Goal: Information Seeking & Learning: Learn about a topic

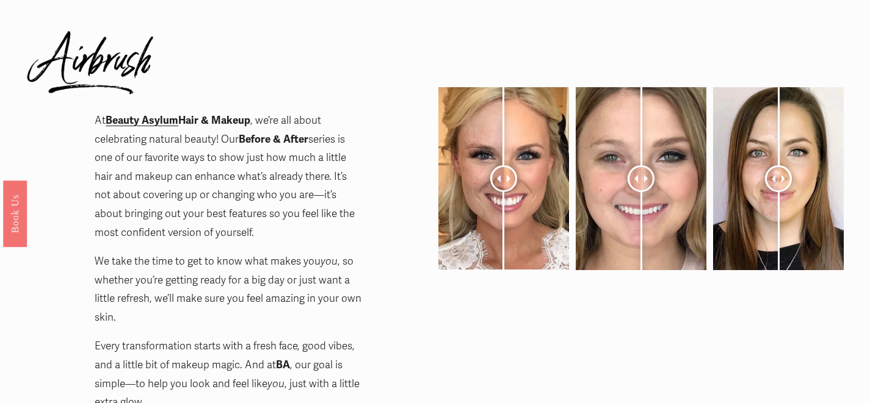
scroll to position [59, 0]
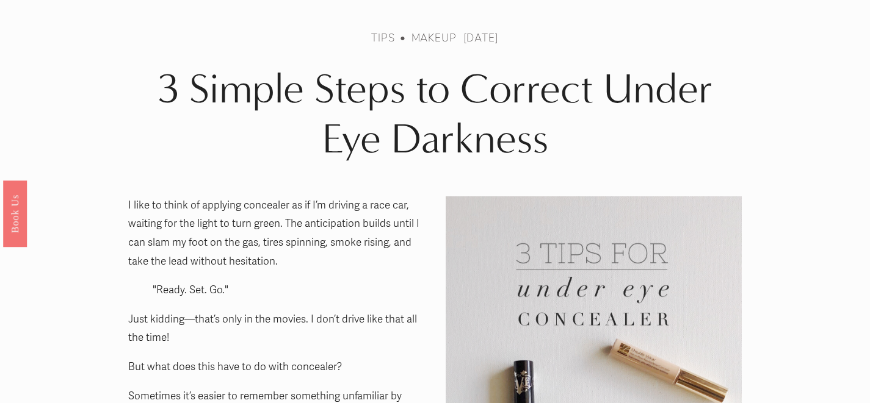
scroll to position [25, 0]
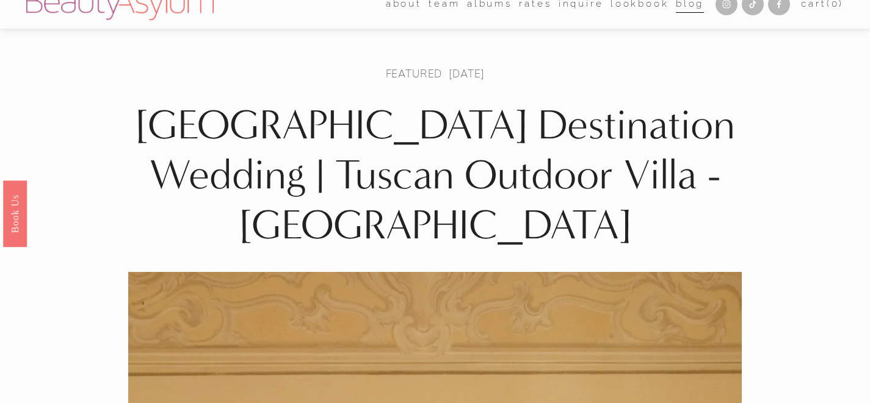
scroll to position [3, 0]
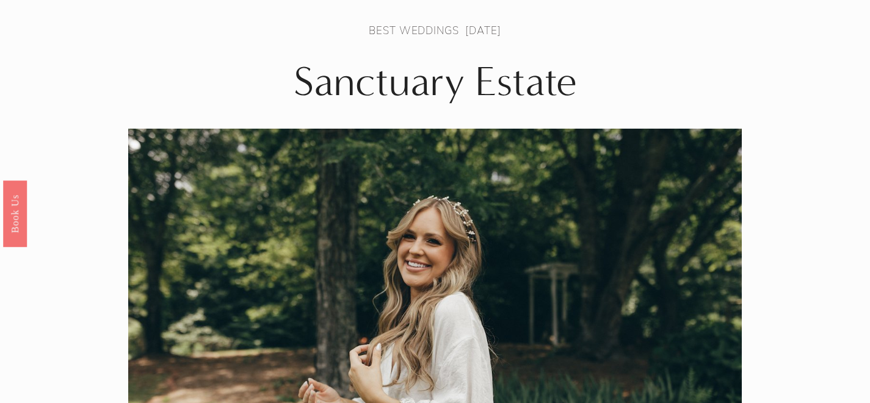
scroll to position [41, 0]
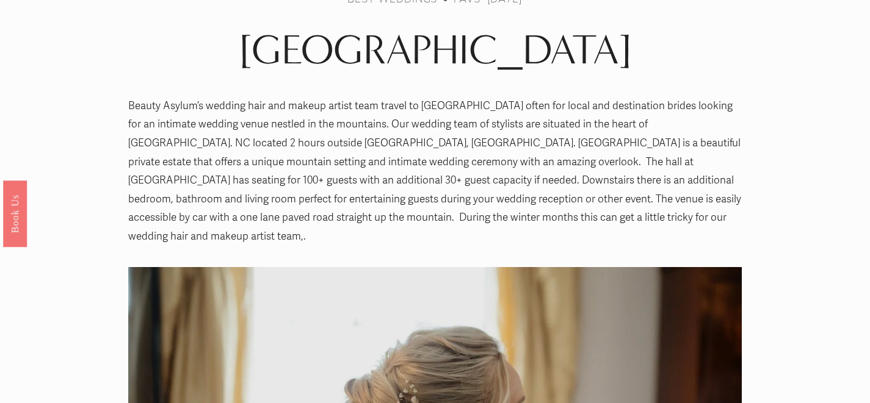
scroll to position [37, 0]
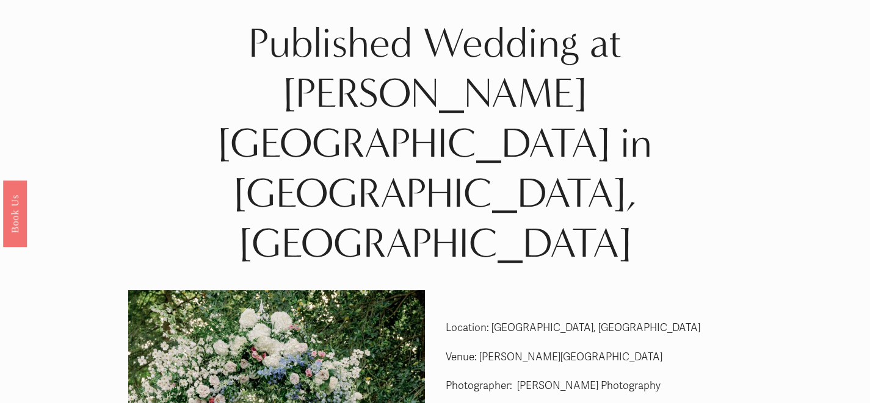
scroll to position [20, 0]
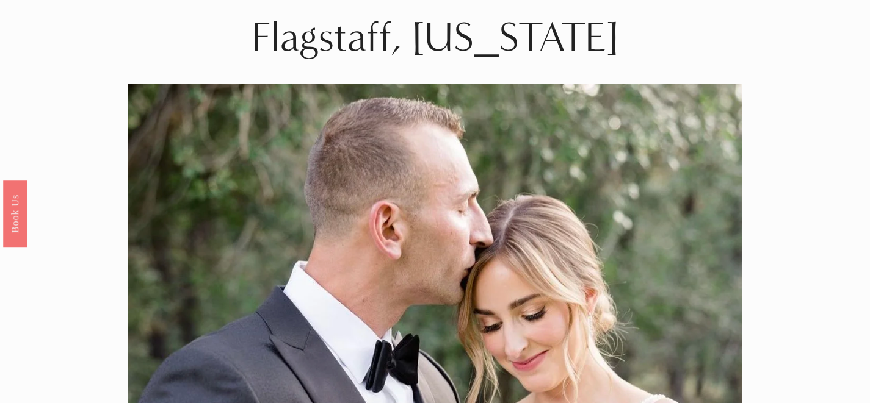
scroll to position [32, 0]
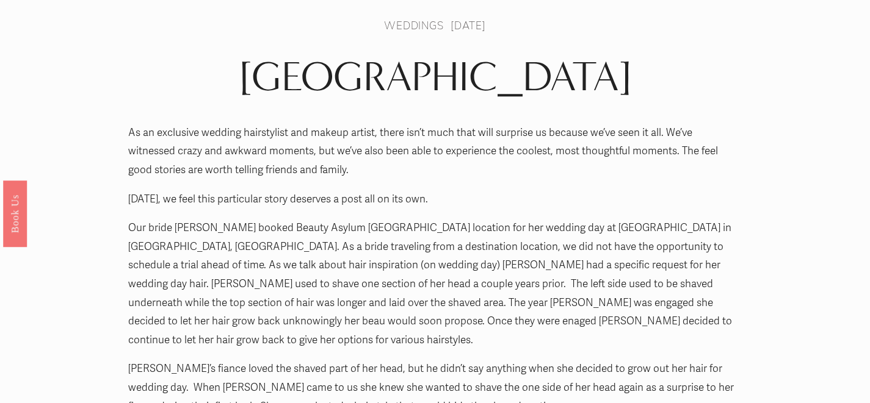
scroll to position [35, 0]
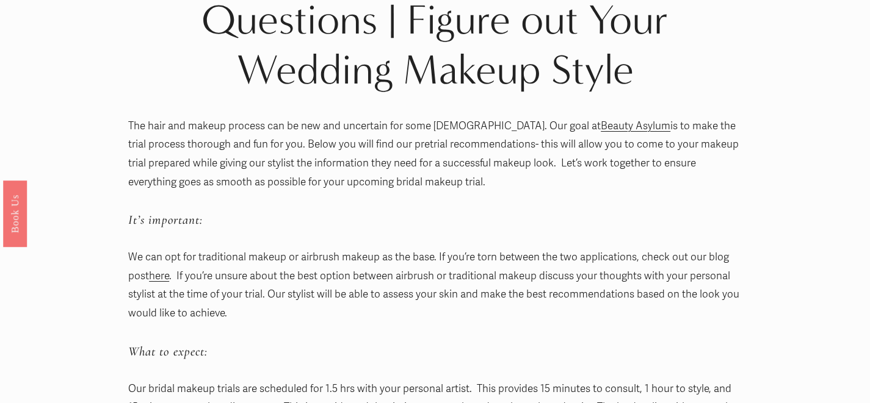
scroll to position [29, 0]
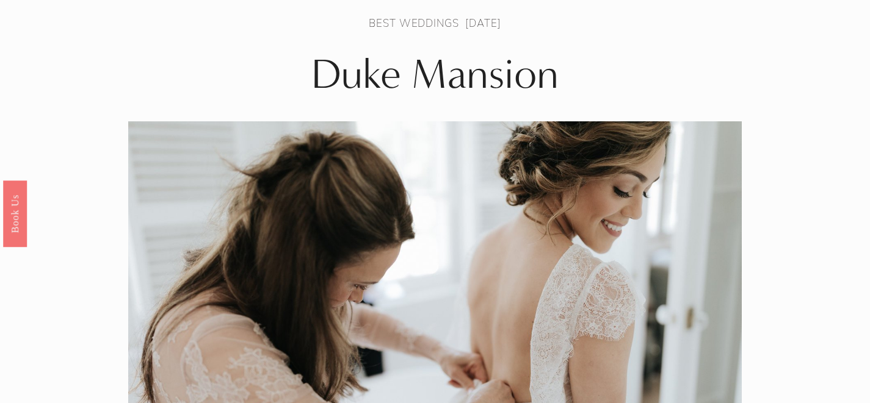
scroll to position [56, 0]
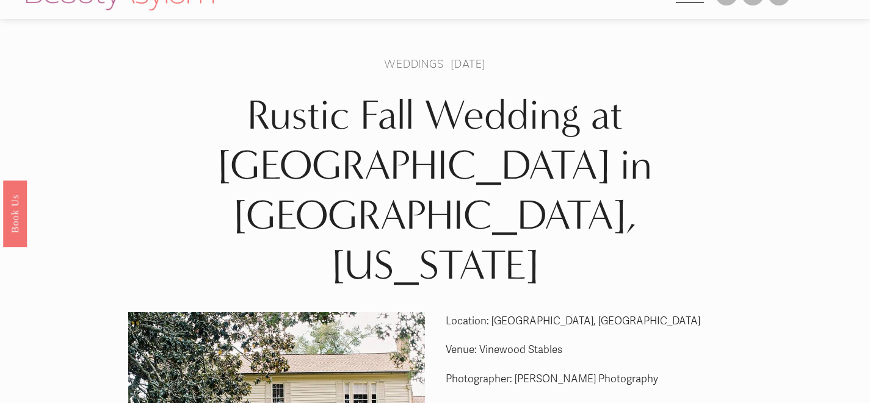
scroll to position [9, 0]
